Goal: Understand process/instructions: Learn about a topic

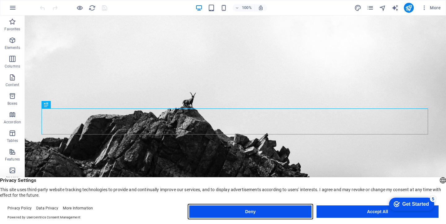
click at [250, 211] on button "Deny" at bounding box center [250, 211] width 122 height 12
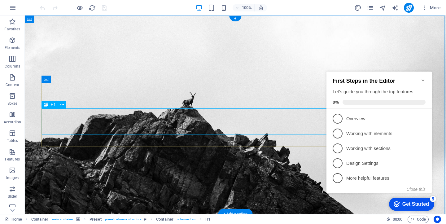
click at [423, 78] on icon "Minimize checklist" at bounding box center [422, 80] width 5 height 5
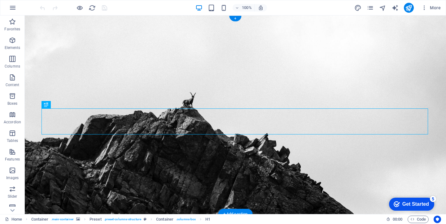
click at [409, 204] on div "Get Started" at bounding box center [415, 204] width 27 height 6
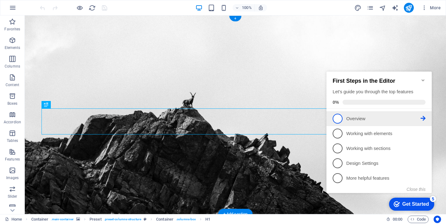
click at [360, 119] on p "Overview - incomplete" at bounding box center [383, 118] width 74 height 7
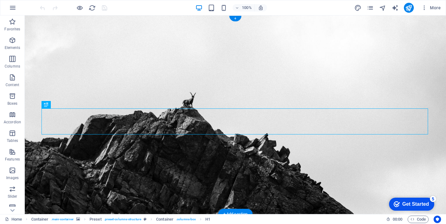
click at [408, 203] on div "Get Started" at bounding box center [415, 204] width 27 height 6
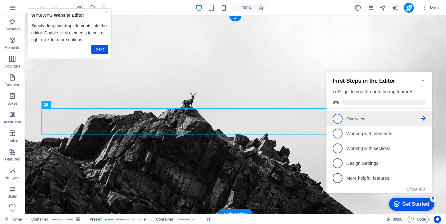
click at [339, 118] on span "1" at bounding box center [338, 119] width 10 height 10
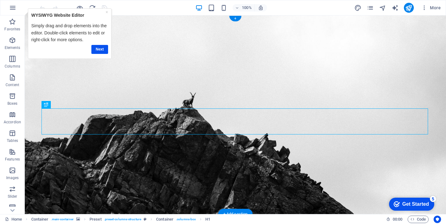
click at [434, 211] on div "checkmark Get Started 5" at bounding box center [411, 204] width 45 height 13
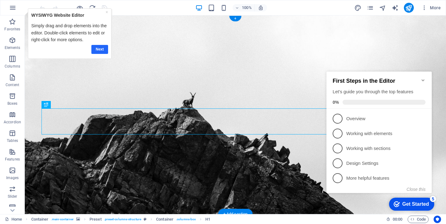
click at [100, 47] on link "Next" at bounding box center [99, 49] width 17 height 9
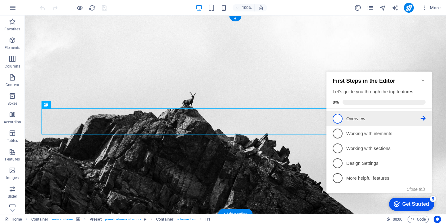
click at [337, 117] on span "1" at bounding box center [338, 119] width 10 height 10
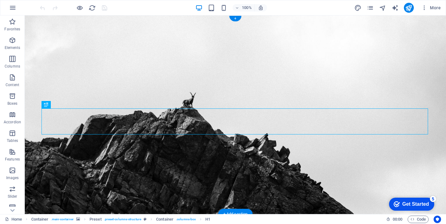
click at [405, 200] on div "checkmark Get Started 5" at bounding box center [411, 204] width 45 height 13
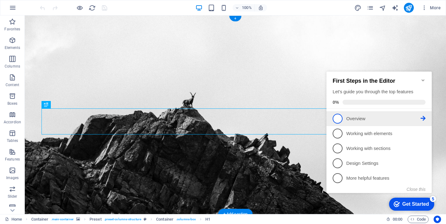
click at [421, 117] on icon at bounding box center [422, 118] width 5 height 5
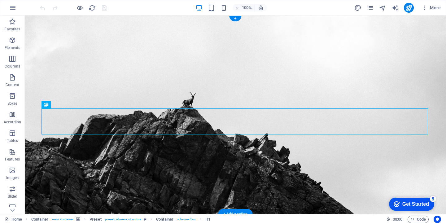
click at [412, 207] on div "checkmark Get Started 5" at bounding box center [411, 204] width 45 height 13
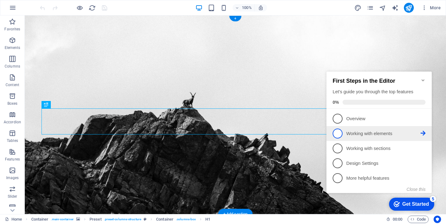
click at [376, 136] on link "2 Working with elements - incomplete" at bounding box center [379, 133] width 93 height 10
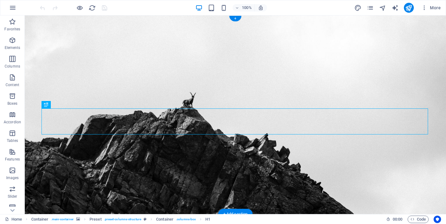
click at [399, 210] on figure at bounding box center [235, 114] width 421 height 198
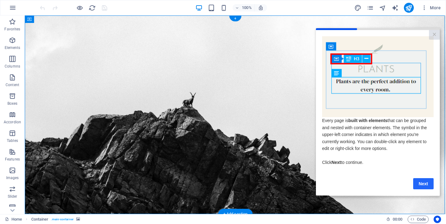
click at [421, 180] on link "Next" at bounding box center [423, 183] width 20 height 11
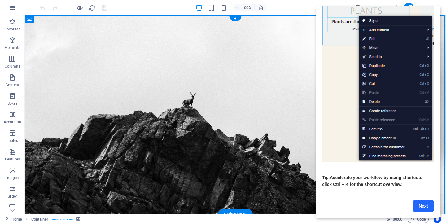
scroll to position [51, 0]
click at [427, 206] on link "Next" at bounding box center [423, 205] width 20 height 11
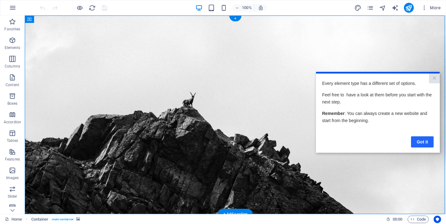
click at [426, 138] on link "Got it" at bounding box center [422, 141] width 23 height 11
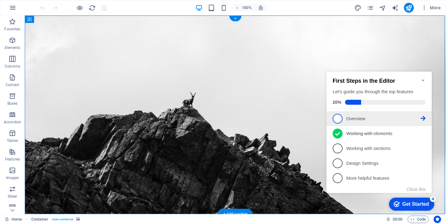
click at [338, 115] on span "1" at bounding box center [338, 119] width 10 height 10
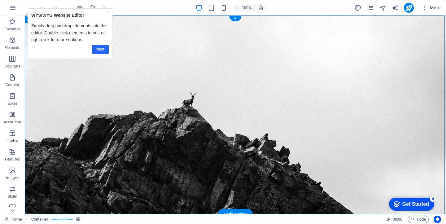
click at [94, 48] on link "Next" at bounding box center [100, 49] width 17 height 9
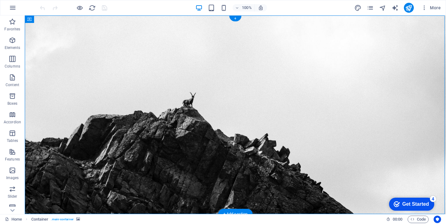
click at [405, 205] on div "Get Started" at bounding box center [415, 204] width 27 height 6
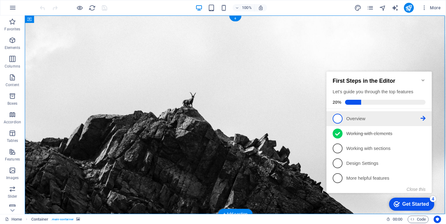
click at [367, 121] on link "1 Overview - incomplete" at bounding box center [379, 119] width 93 height 10
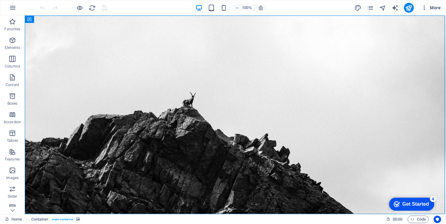
click at [426, 9] on icon "button" at bounding box center [424, 8] width 6 height 6
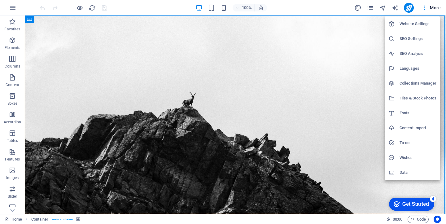
click at [435, 8] on div at bounding box center [223, 112] width 446 height 224
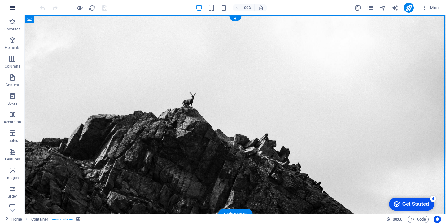
click at [11, 7] on icon "button" at bounding box center [12, 7] width 7 height 7
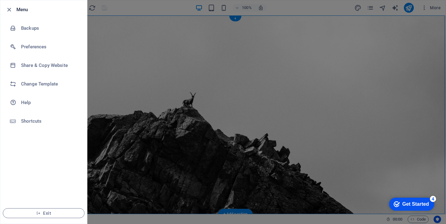
click at [14, 7] on div at bounding box center [10, 9] width 11 height 7
click at [50, 215] on span "Exit" at bounding box center [43, 213] width 71 height 5
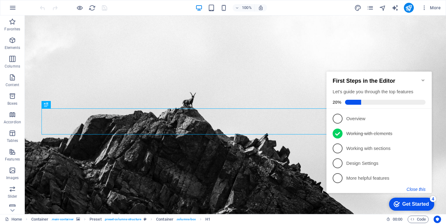
click at [421, 189] on button "Close this" at bounding box center [416, 189] width 19 height 5
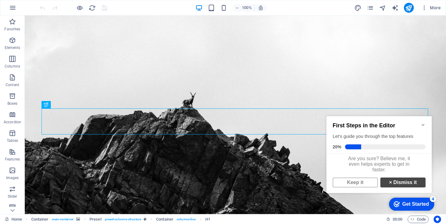
click at [401, 187] on link "× Dismiss it" at bounding box center [402, 182] width 45 height 10
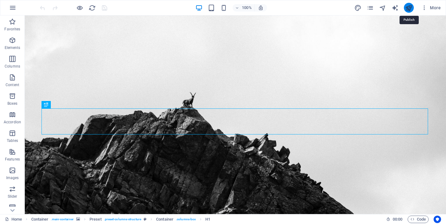
click at [409, 7] on icon "publish" at bounding box center [408, 7] width 7 height 7
